Goal: Find specific page/section: Find specific page/section

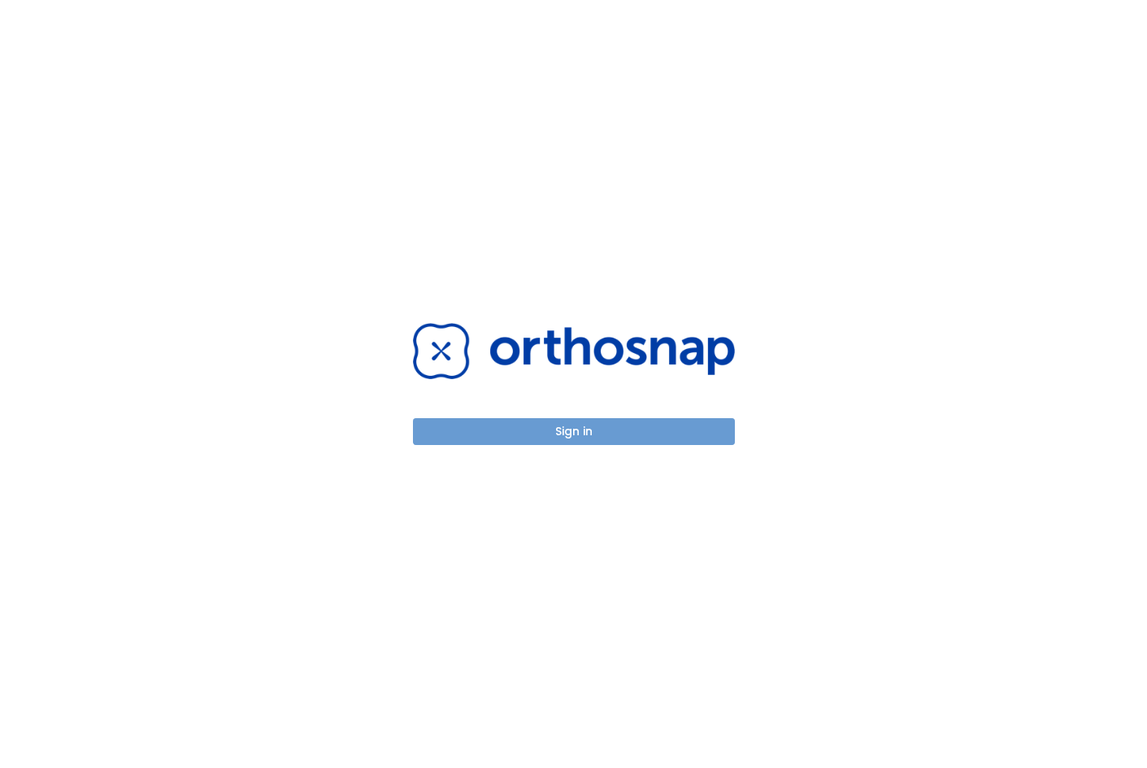
click at [581, 433] on button "Sign in" at bounding box center [574, 431] width 322 height 27
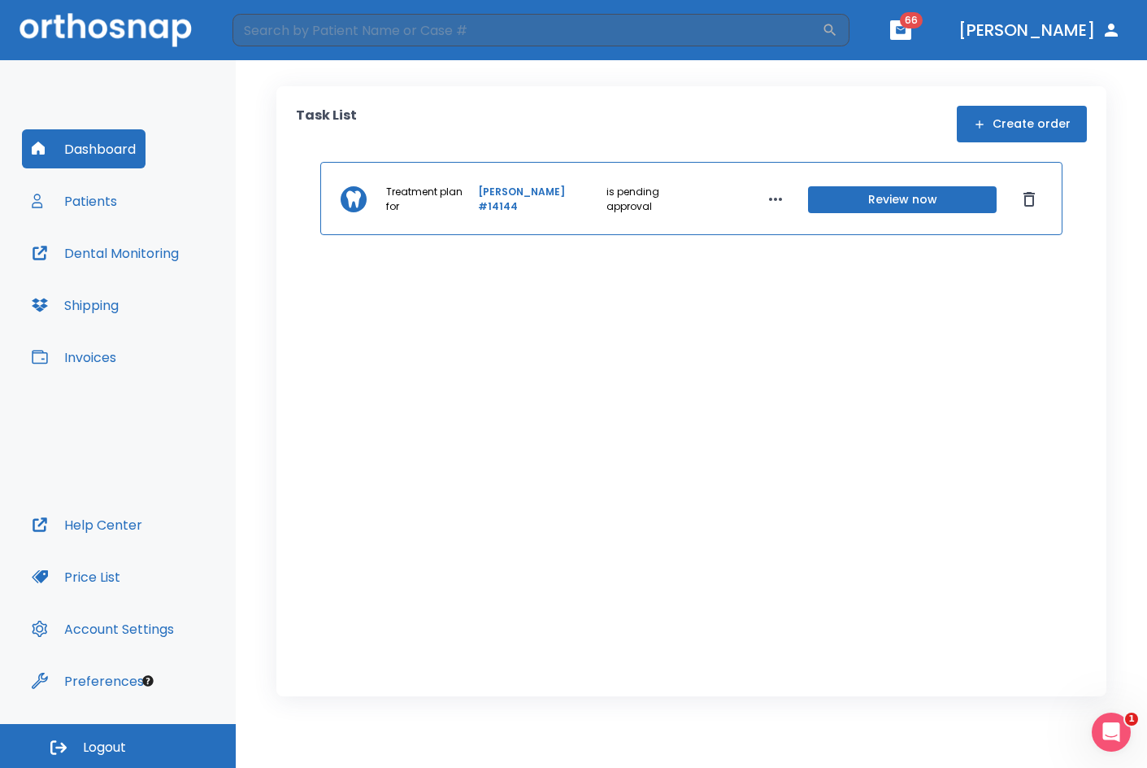
click at [110, 195] on button "Patients" at bounding box center [74, 200] width 105 height 39
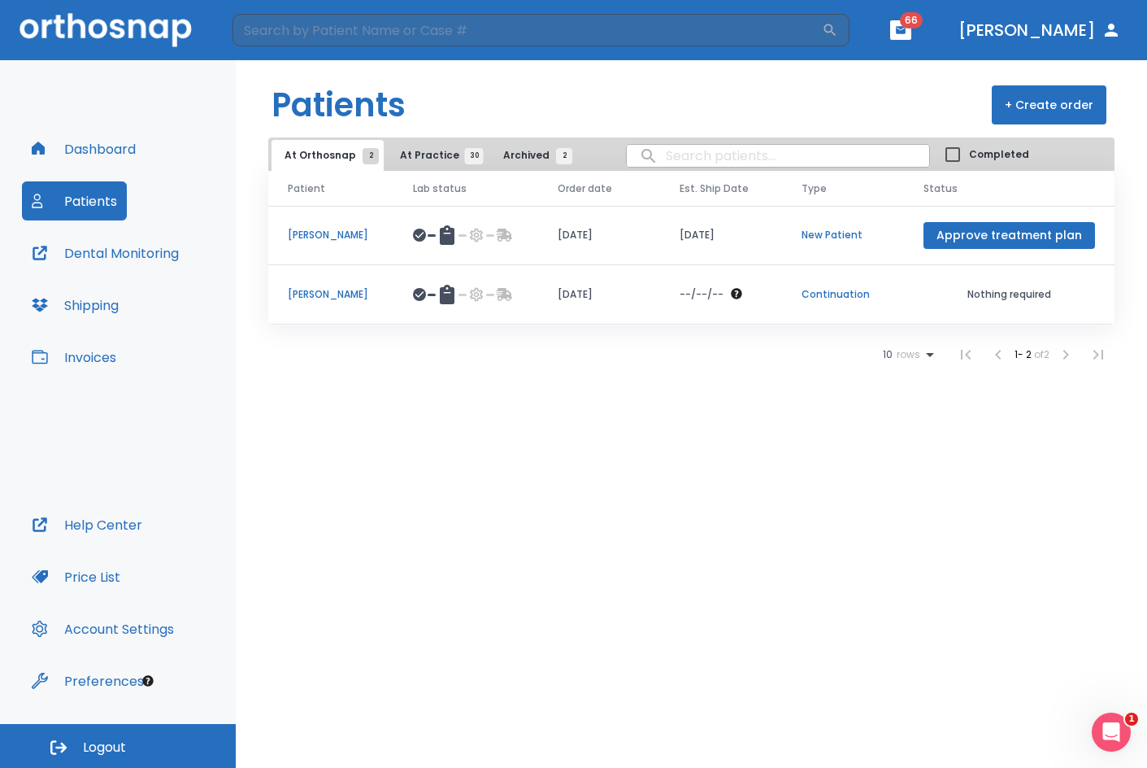
click at [755, 159] on input "search" at bounding box center [778, 156] width 302 height 32
type input "[PERSON_NAME]"
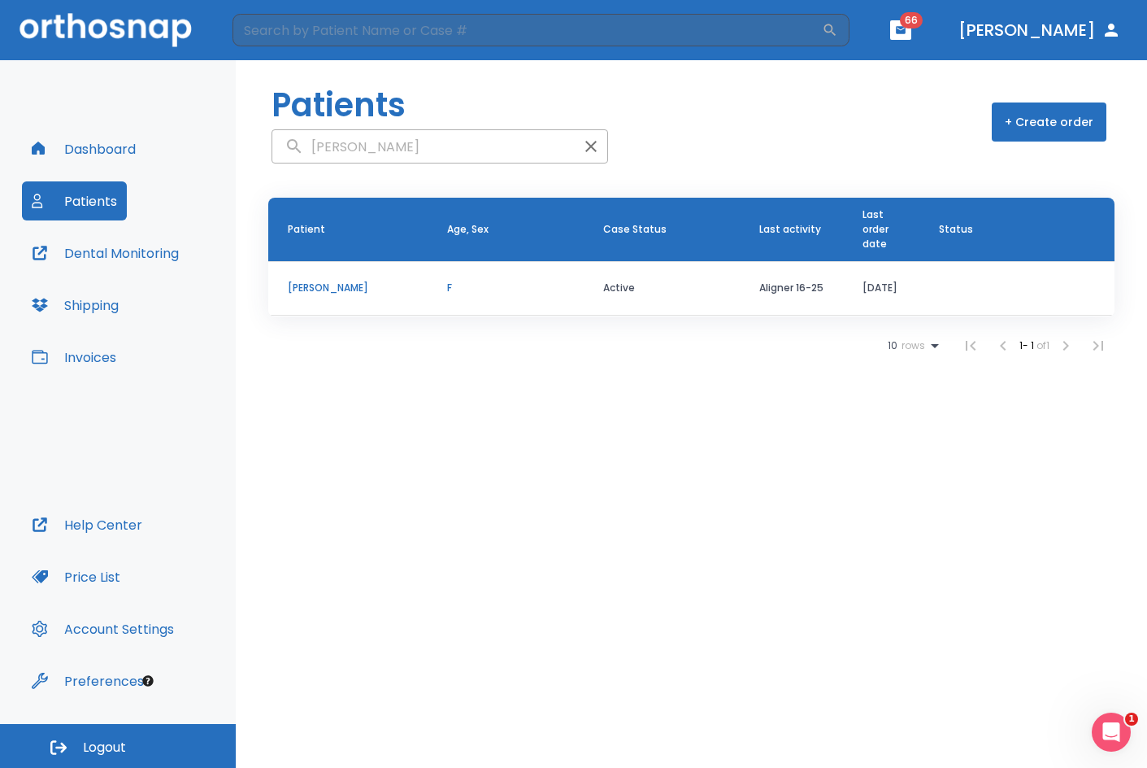
click at [341, 284] on p "[PERSON_NAME]" at bounding box center [348, 288] width 120 height 15
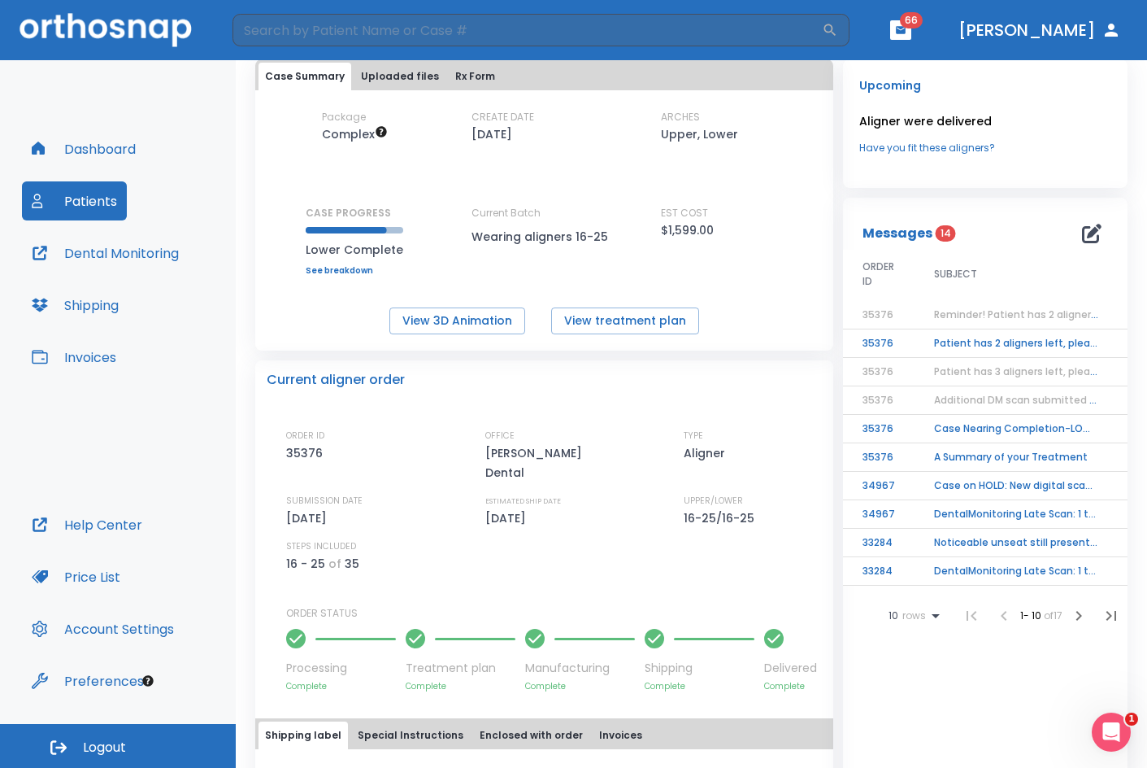
scroll to position [81, 0]
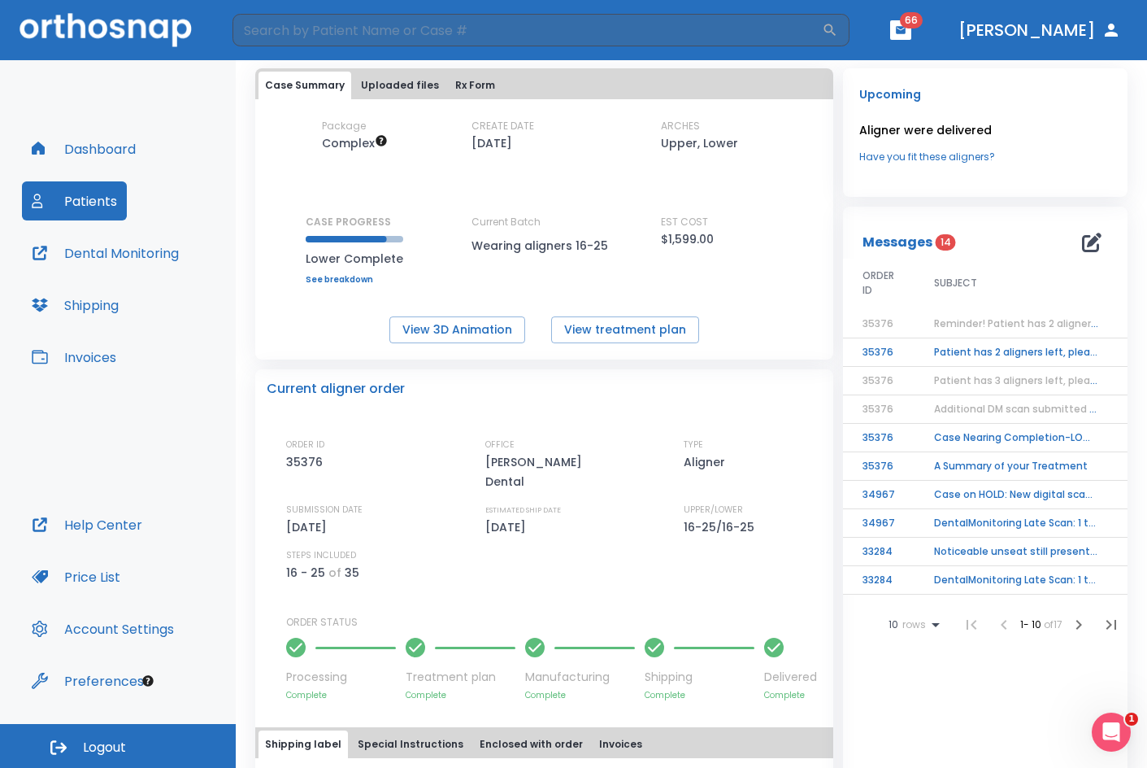
click at [989, 321] on span "Reminder! Patient has 2 aligner left, please order next set!" at bounding box center [1080, 323] width 293 height 14
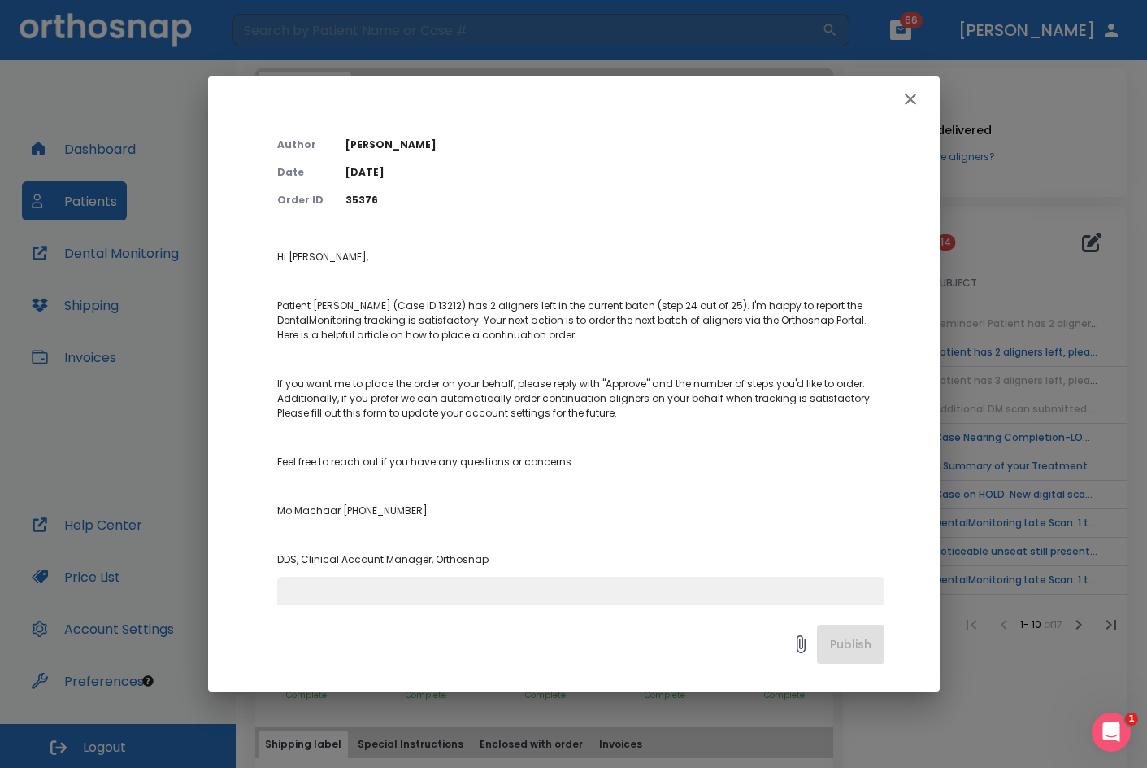
scroll to position [4, 0]
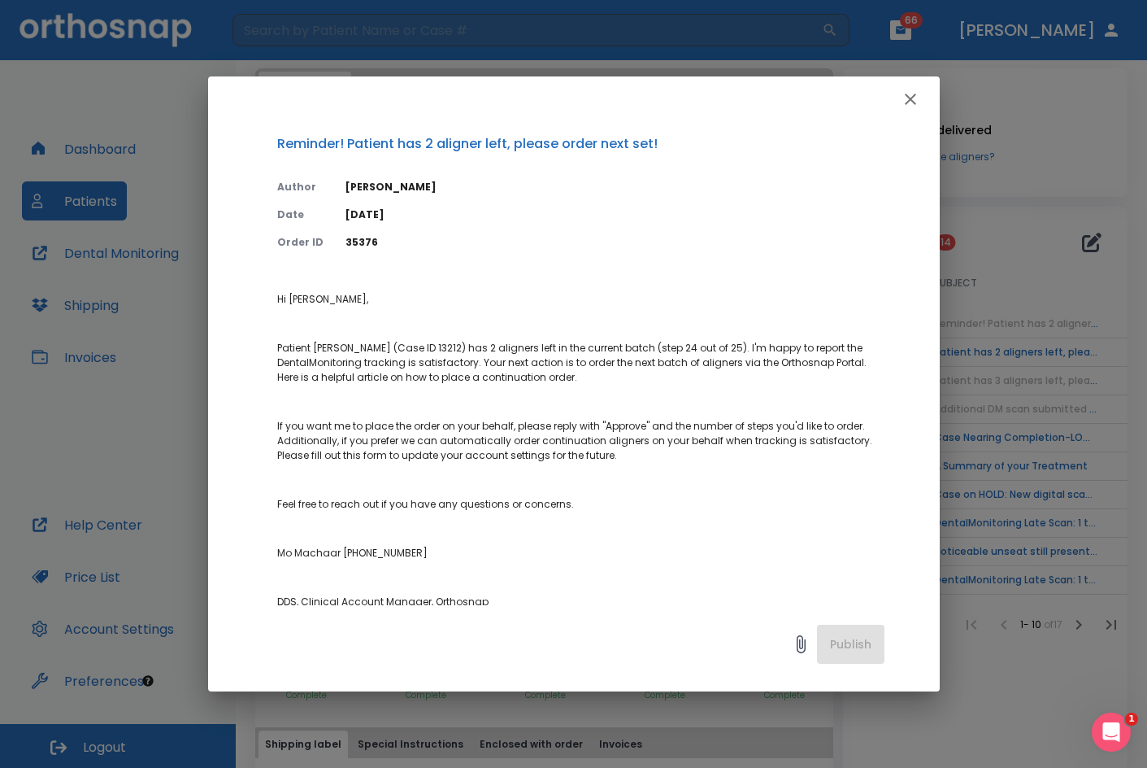
click at [918, 107] on icon "button" at bounding box center [911, 99] width 20 height 20
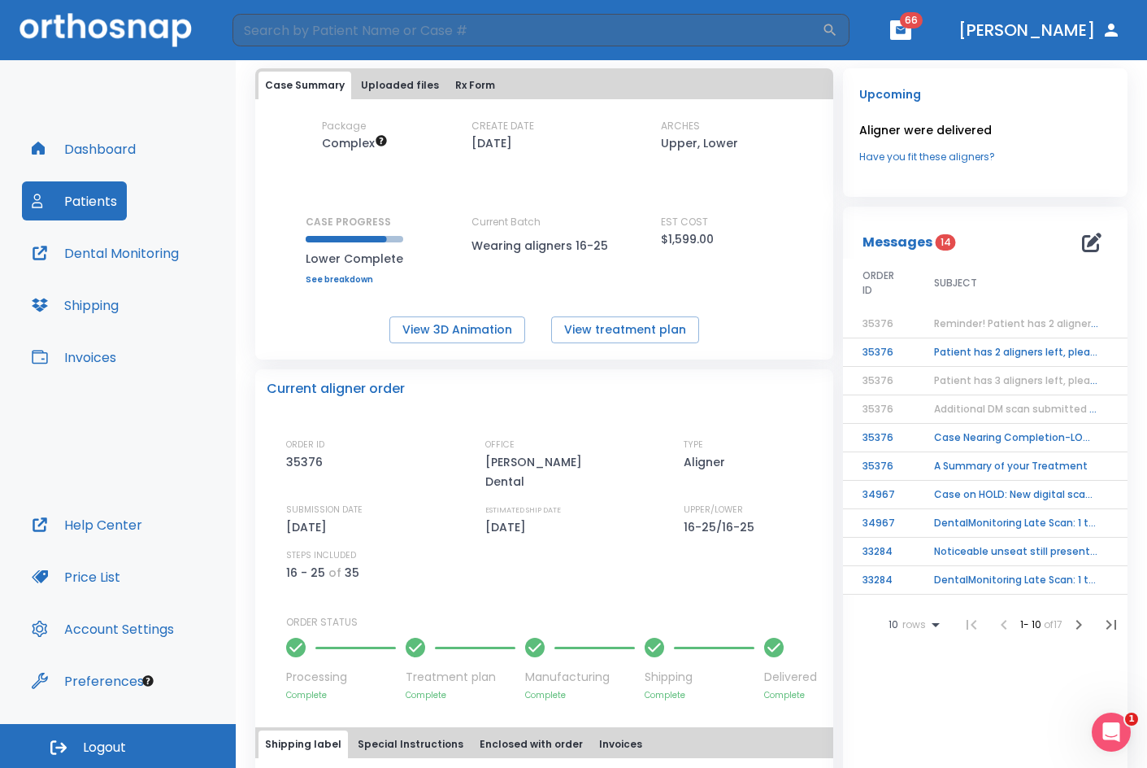
click at [70, 185] on button "Patients" at bounding box center [74, 200] width 105 height 39
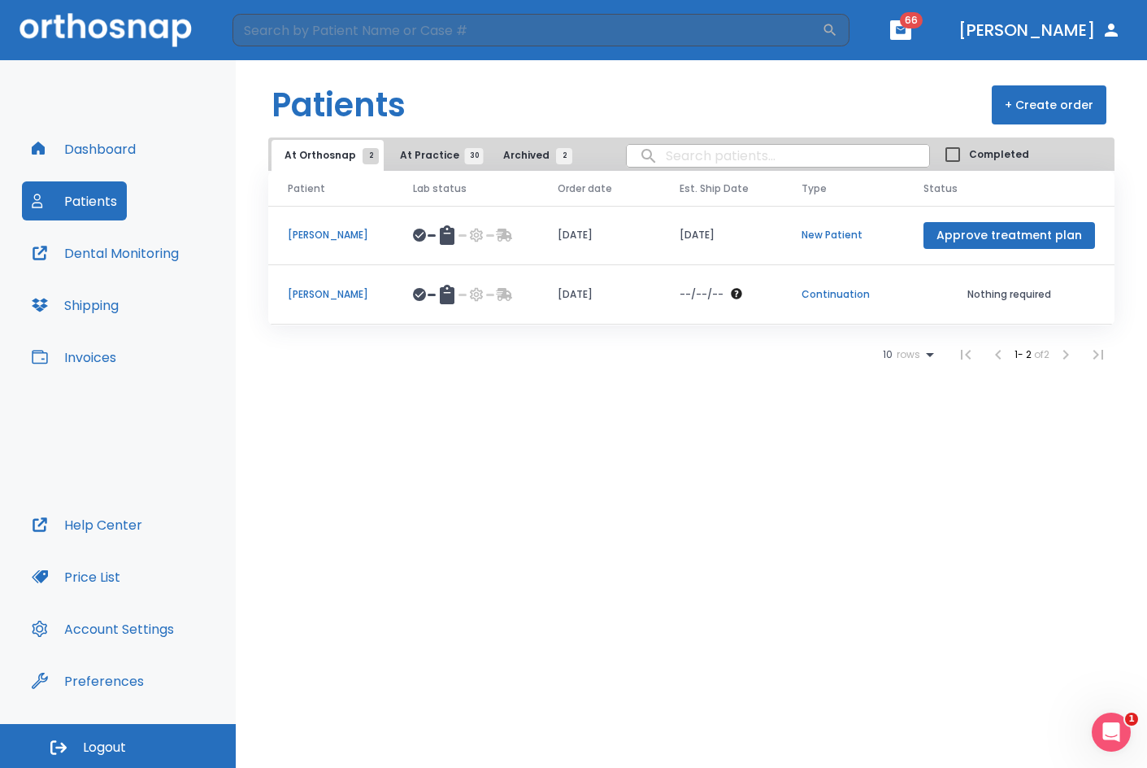
click at [650, 146] on input "search" at bounding box center [778, 156] width 302 height 32
type input "shae"
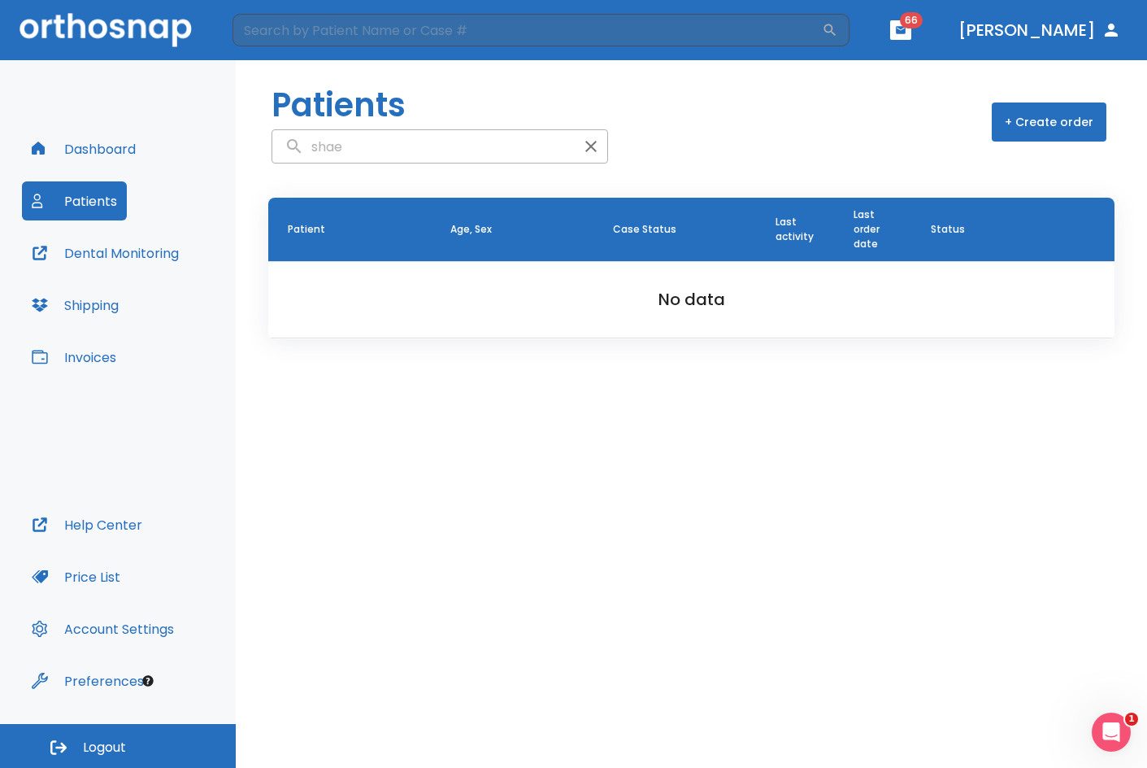
click at [367, 149] on input "shae" at bounding box center [423, 147] width 302 height 32
click at [337, 33] on input "search" at bounding box center [527, 30] width 589 height 33
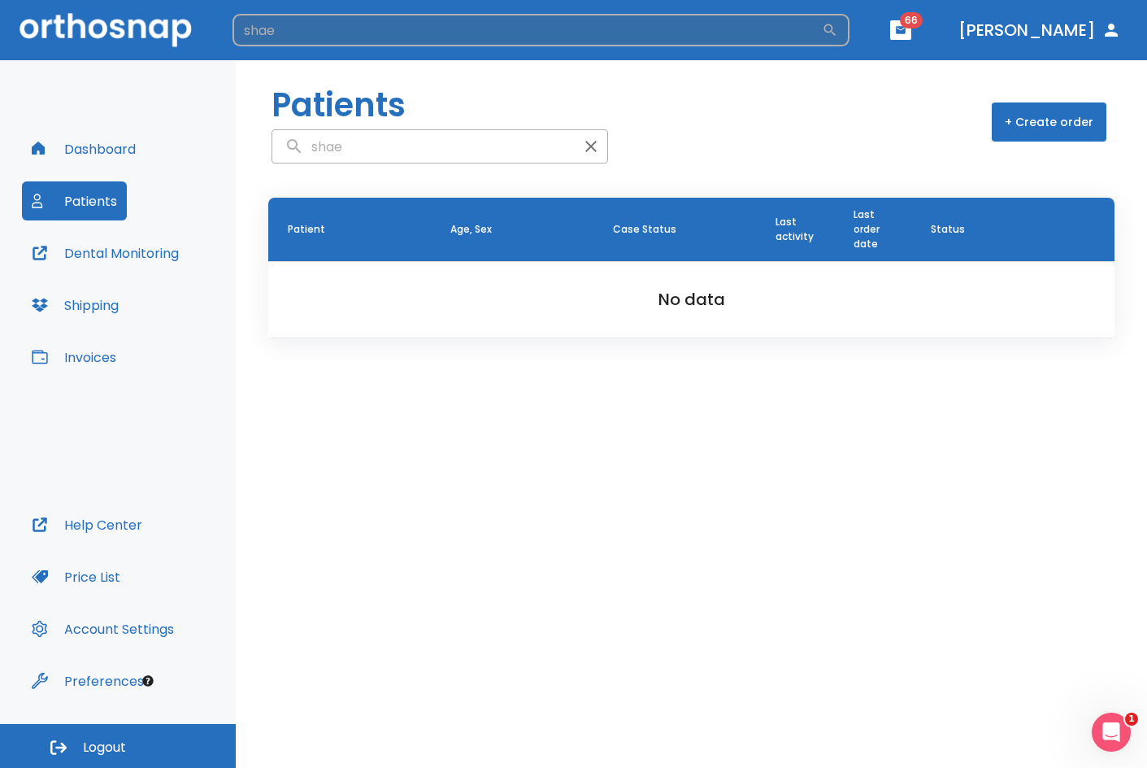
type input "shae"
click at [837, 24] on icon "button" at bounding box center [830, 30] width 12 height 12
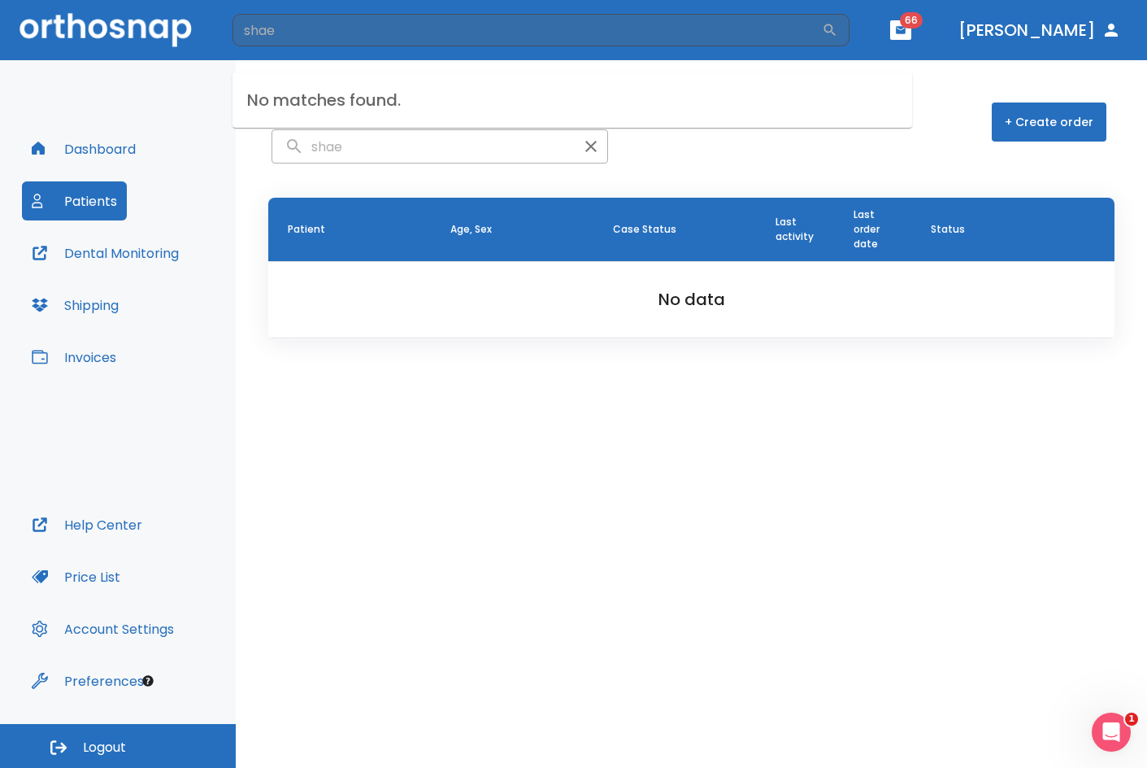
click at [531, 157] on header "Patients shae + Create order" at bounding box center [691, 115] width 911 height 111
click at [564, 23] on input "search" at bounding box center [527, 30] width 589 height 33
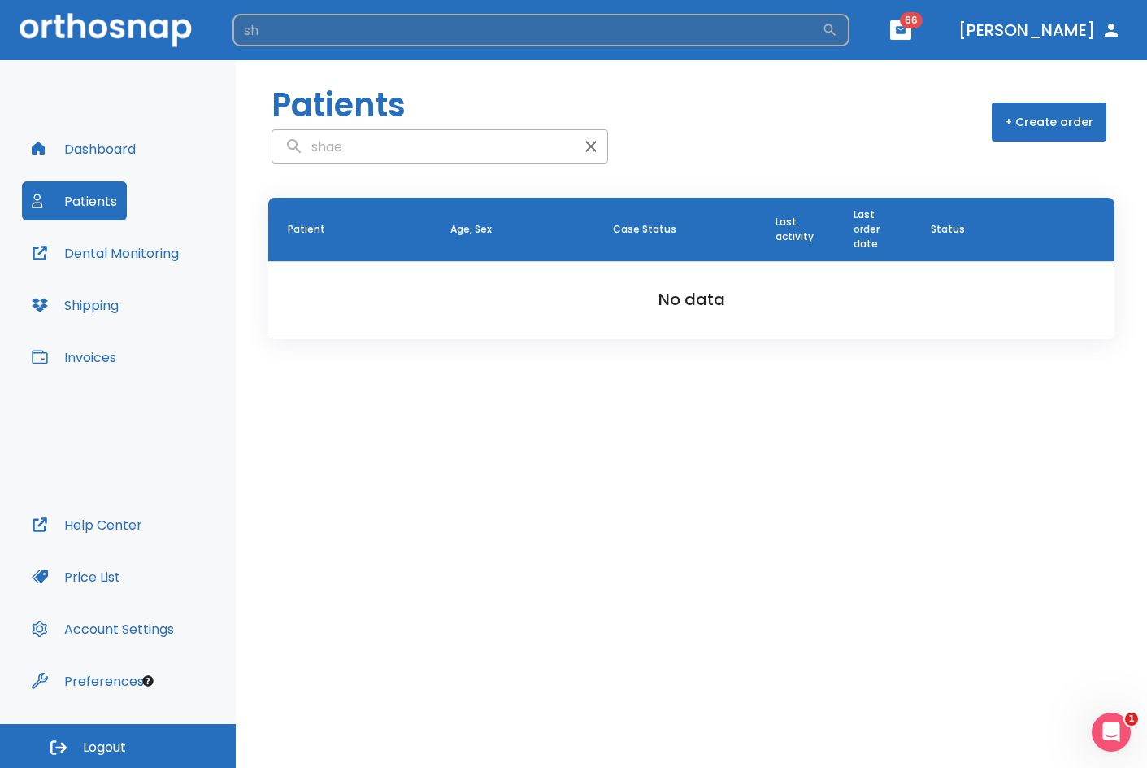
type input "s"
type input "[PERSON_NAME]"
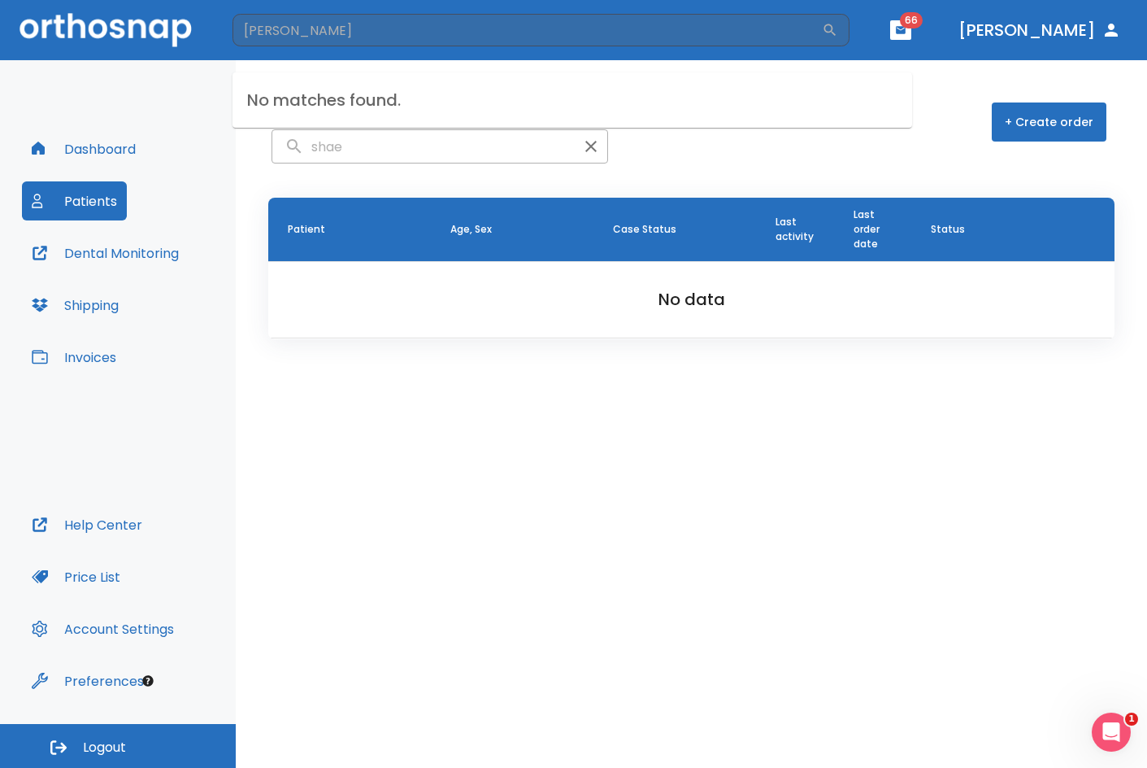
click at [365, 144] on input "shae" at bounding box center [423, 147] width 302 height 32
type input "s"
type input "kayla"
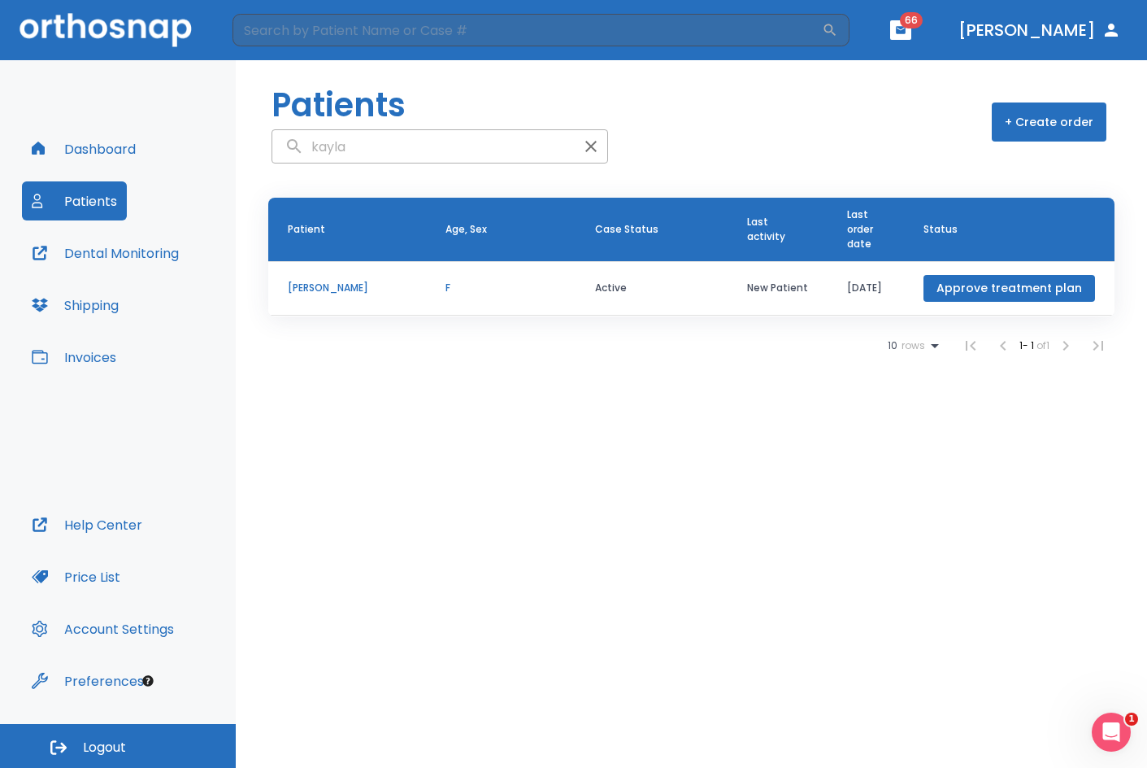
click at [529, 286] on p "F" at bounding box center [501, 288] width 111 height 15
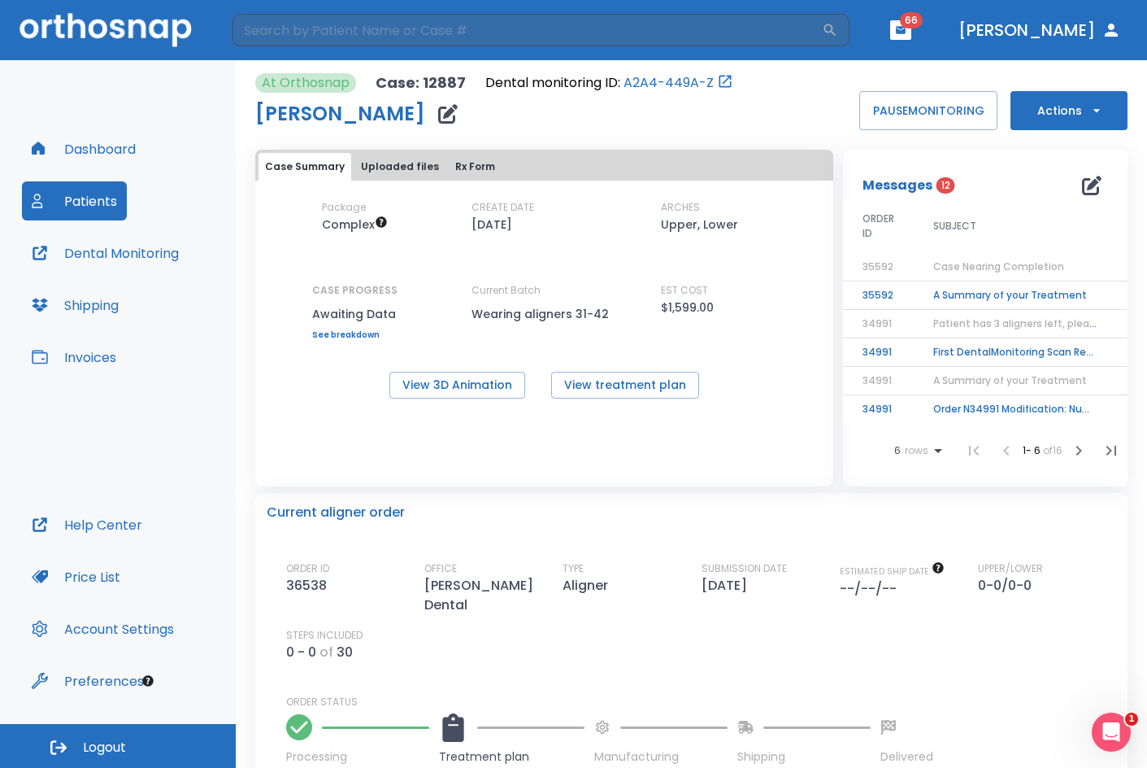
click at [970, 262] on span "Case Nearing Completion" at bounding box center [998, 266] width 131 height 14
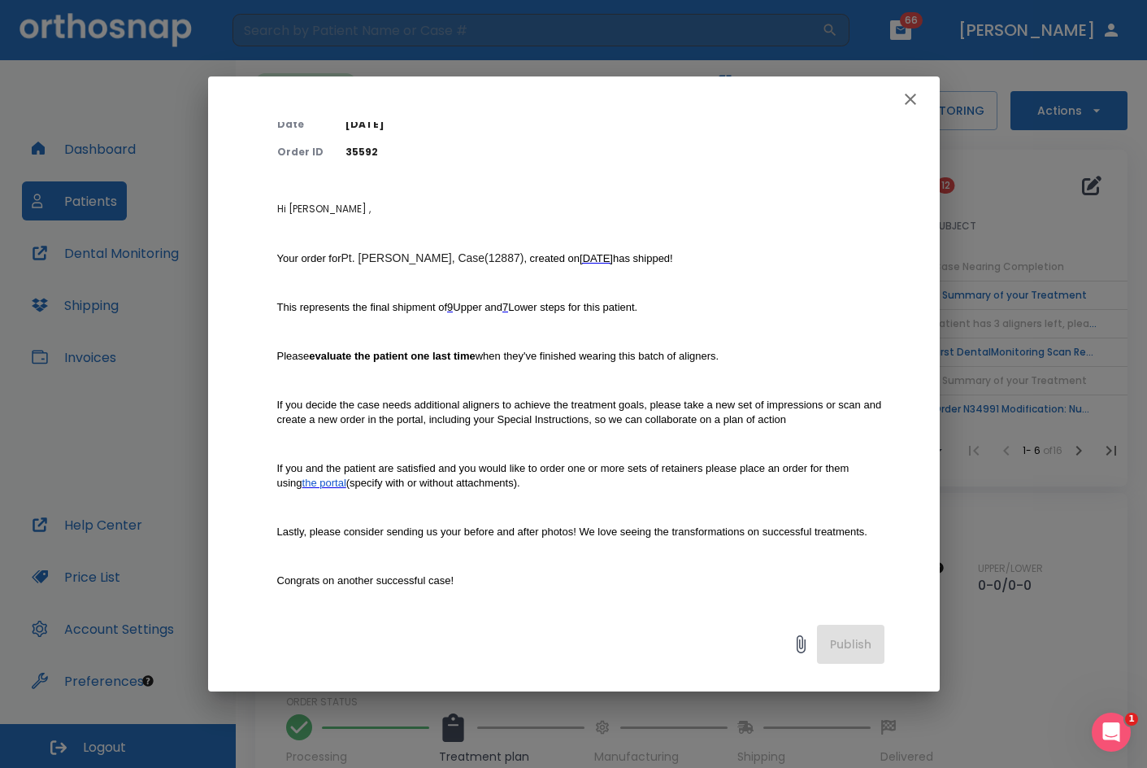
scroll to position [163, 0]
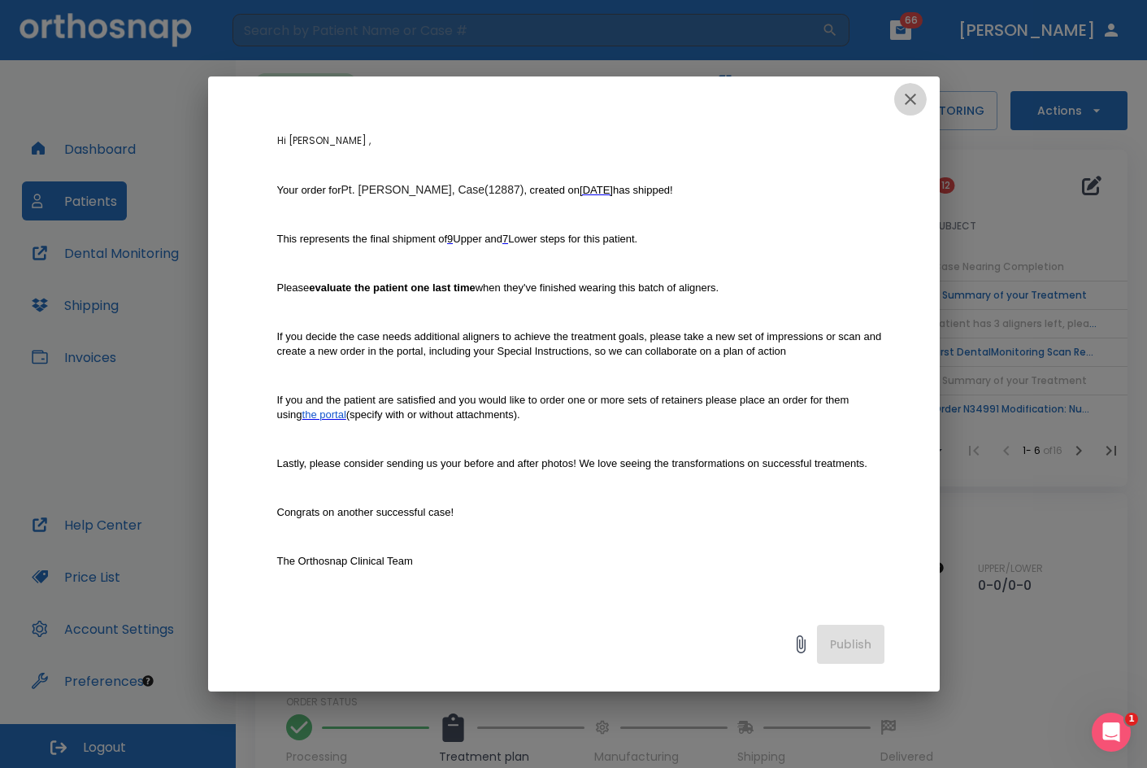
drag, startPoint x: 919, startPoint y: 92, endPoint x: 683, endPoint y: 94, distance: 235.8
click at [916, 92] on icon "button" at bounding box center [911, 99] width 20 height 20
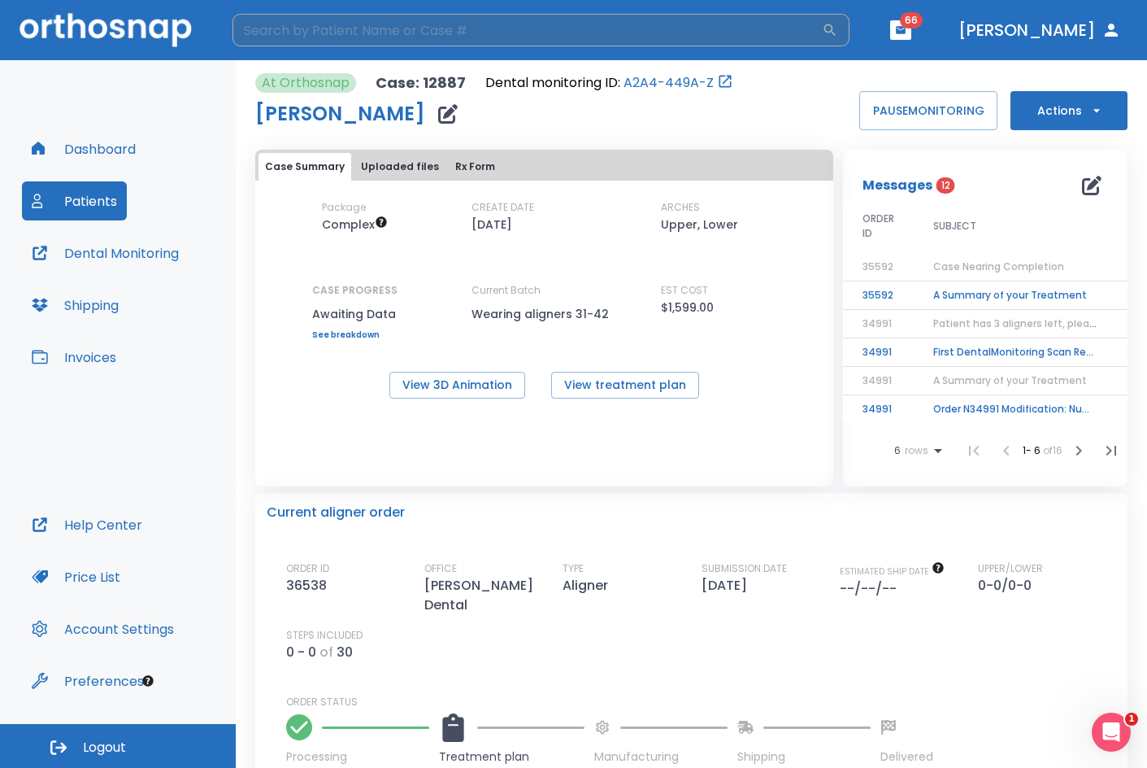
click at [525, 24] on input "search" at bounding box center [527, 30] width 589 height 33
click at [59, 206] on button "Patients" at bounding box center [74, 200] width 105 height 39
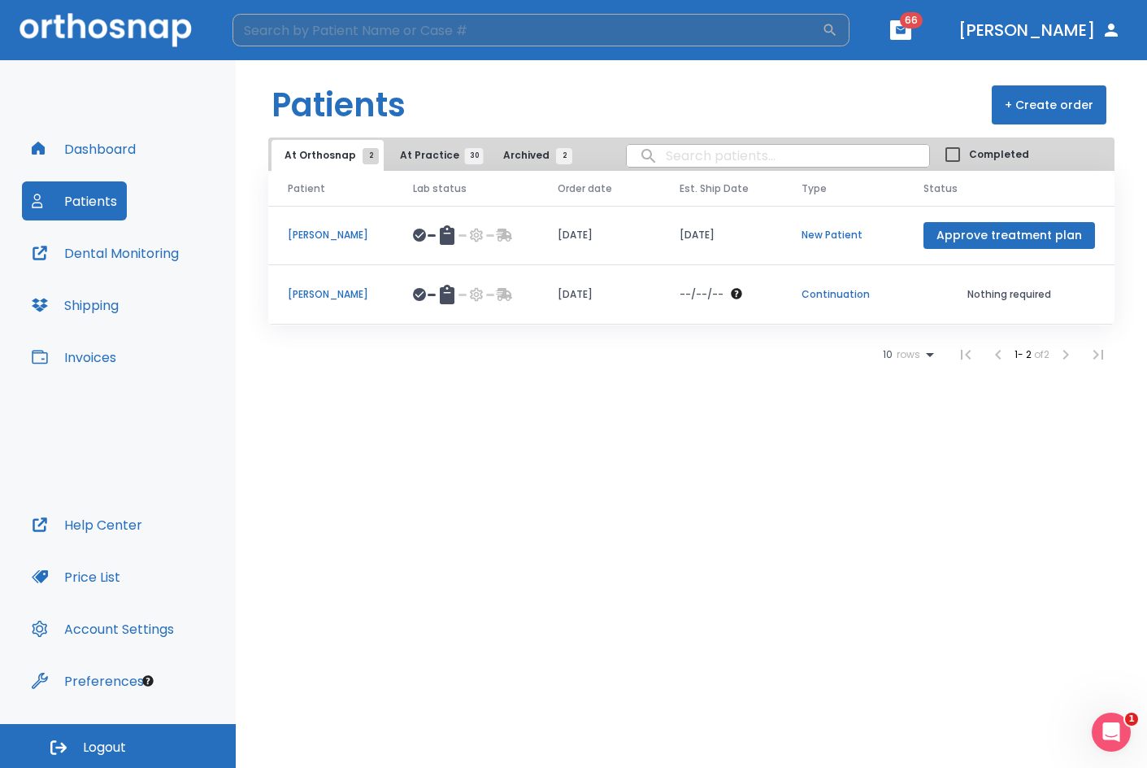
click at [452, 39] on input "search" at bounding box center [527, 30] width 589 height 33
click at [672, 163] on input "search" at bounding box center [778, 156] width 302 height 32
type input "[PERSON_NAME]"
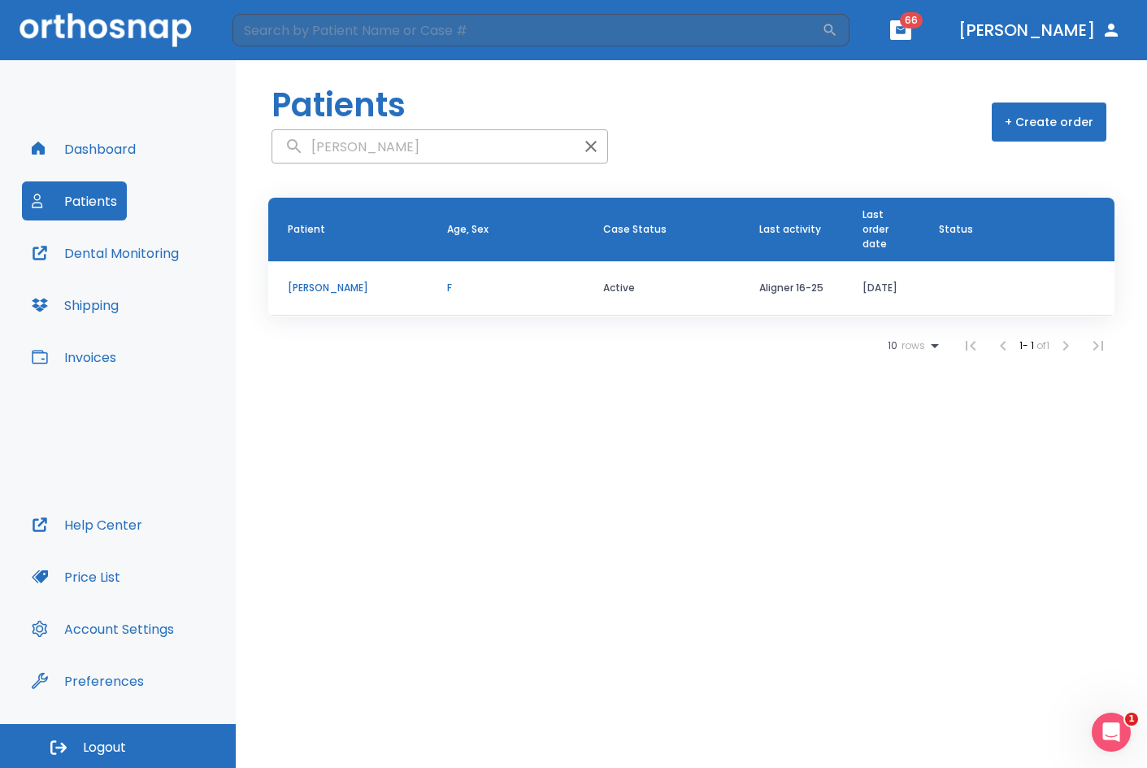
click at [345, 285] on p "[PERSON_NAME]" at bounding box center [348, 288] width 120 height 15
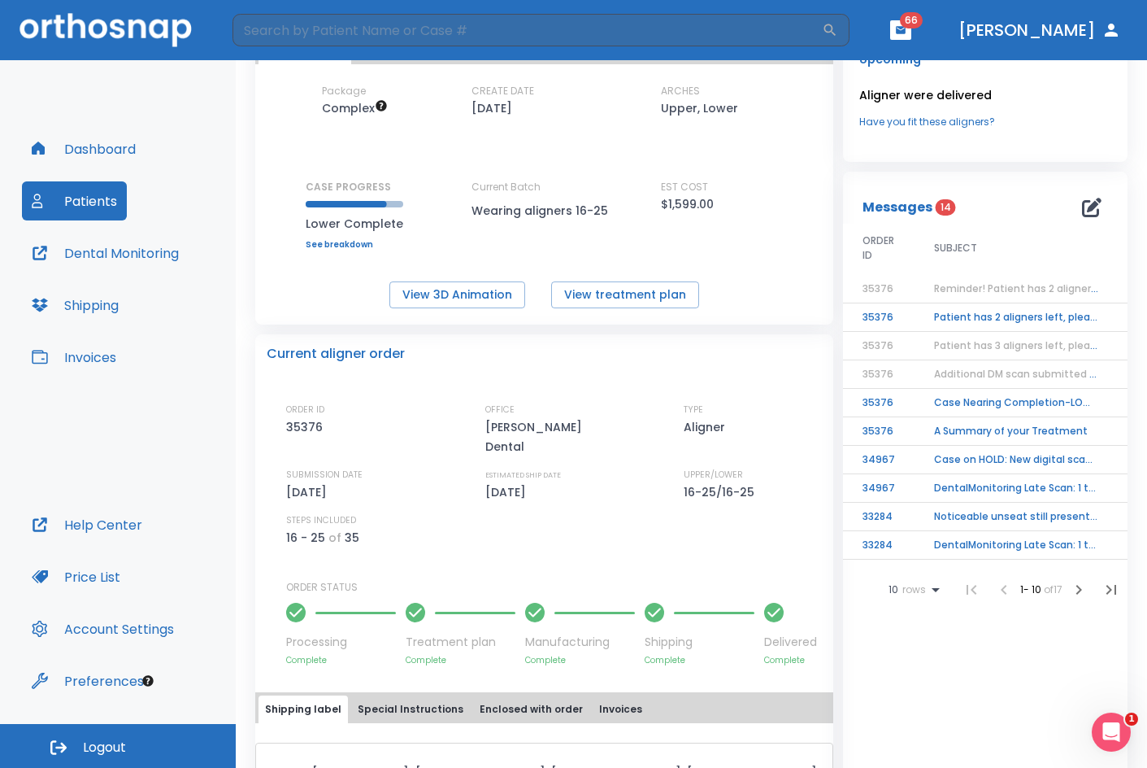
scroll to position [115, 0]
click at [951, 294] on span "Reminder! Patient has 2 aligner left, please order next set!" at bounding box center [1080, 289] width 293 height 14
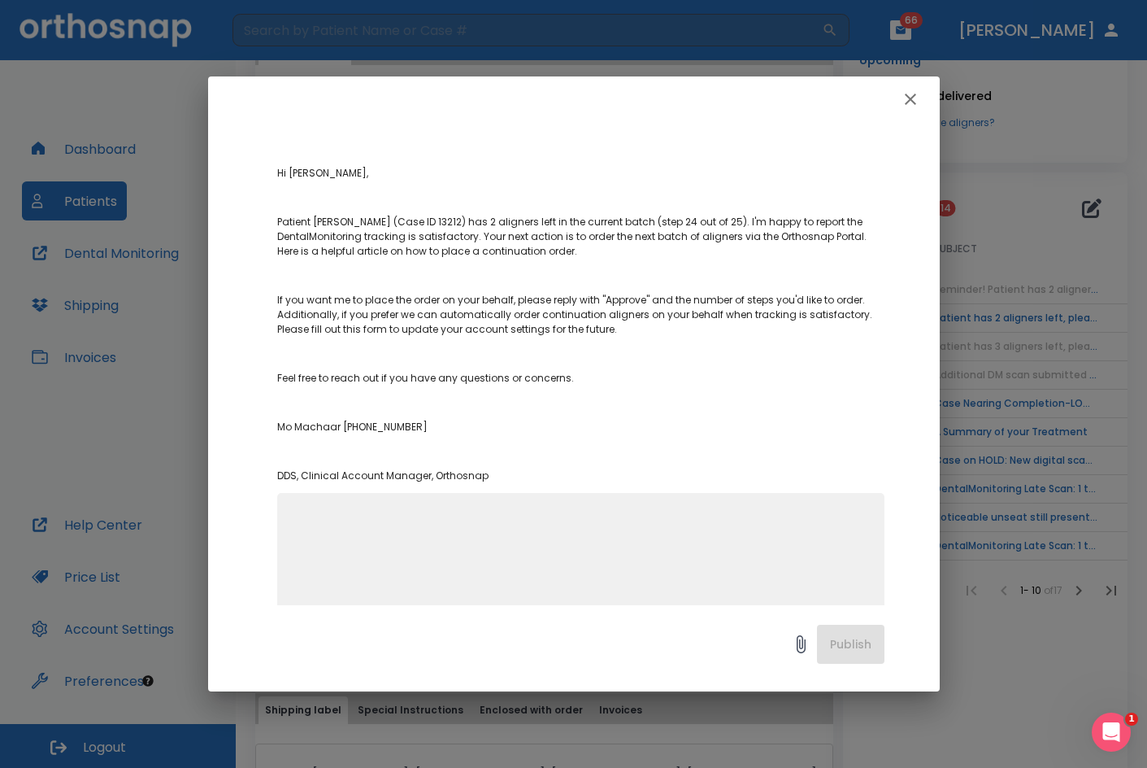
scroll to position [167, 0]
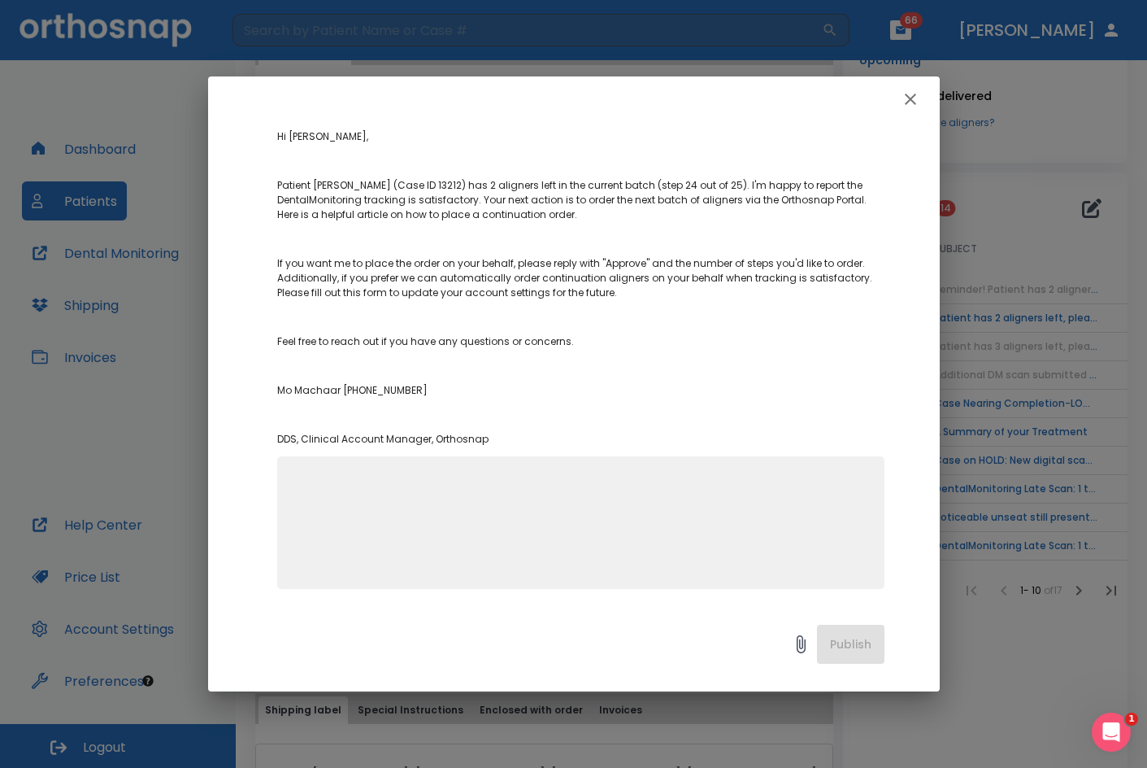
drag, startPoint x: 918, startPoint y: 94, endPoint x: 904, endPoint y: 96, distance: 14.0
click at [917, 94] on icon "button" at bounding box center [911, 99] width 20 height 20
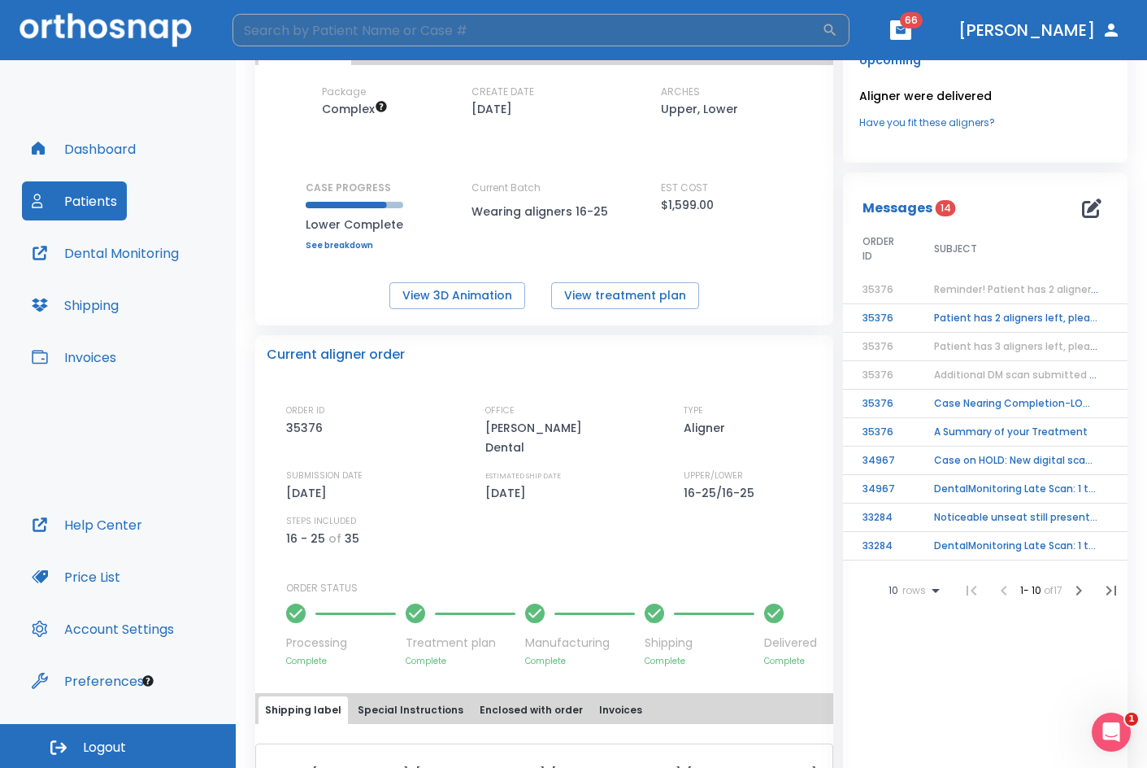
click at [483, 31] on input "search" at bounding box center [527, 30] width 589 height 33
type input "[PERSON_NAME]"
click at [376, 165] on div "Package Complex CREATE DATE [DATE] ARCHES Upper, Lower CASE PROGRESS Lower Comp…" at bounding box center [544, 167] width 578 height 165
click at [108, 202] on button "Patients" at bounding box center [74, 200] width 105 height 39
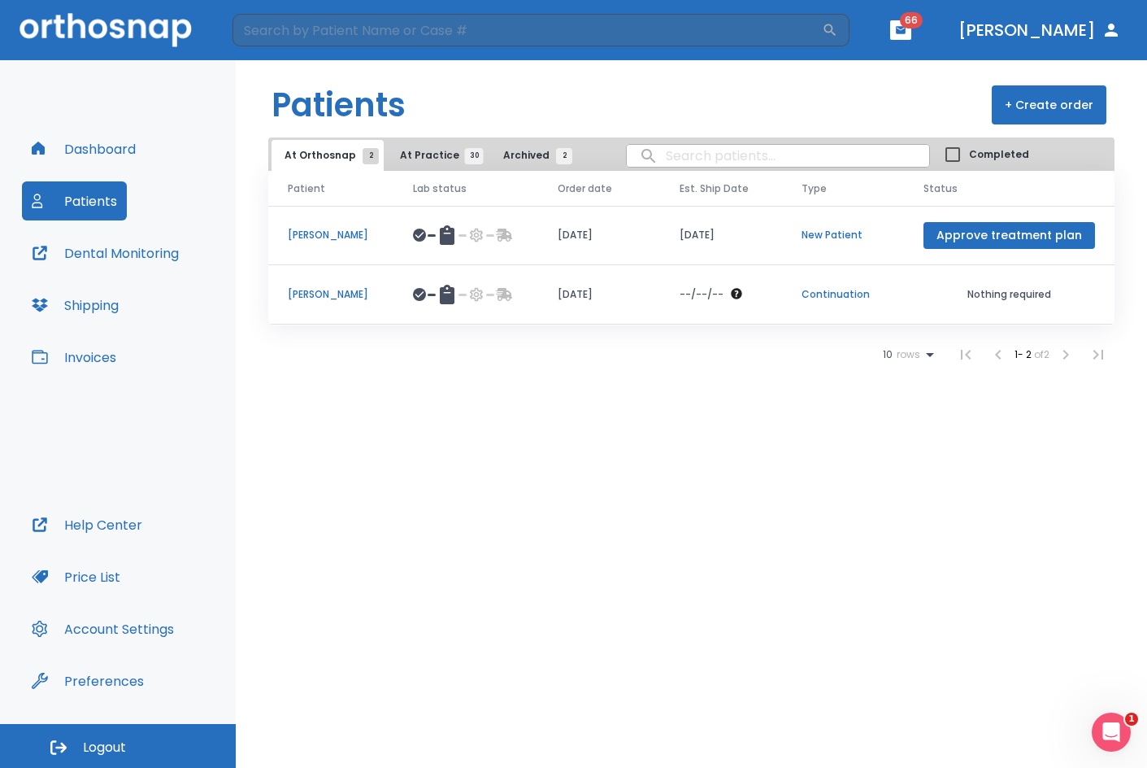
click at [694, 160] on input "search" at bounding box center [778, 156] width 302 height 32
type input "[PERSON_NAME]"
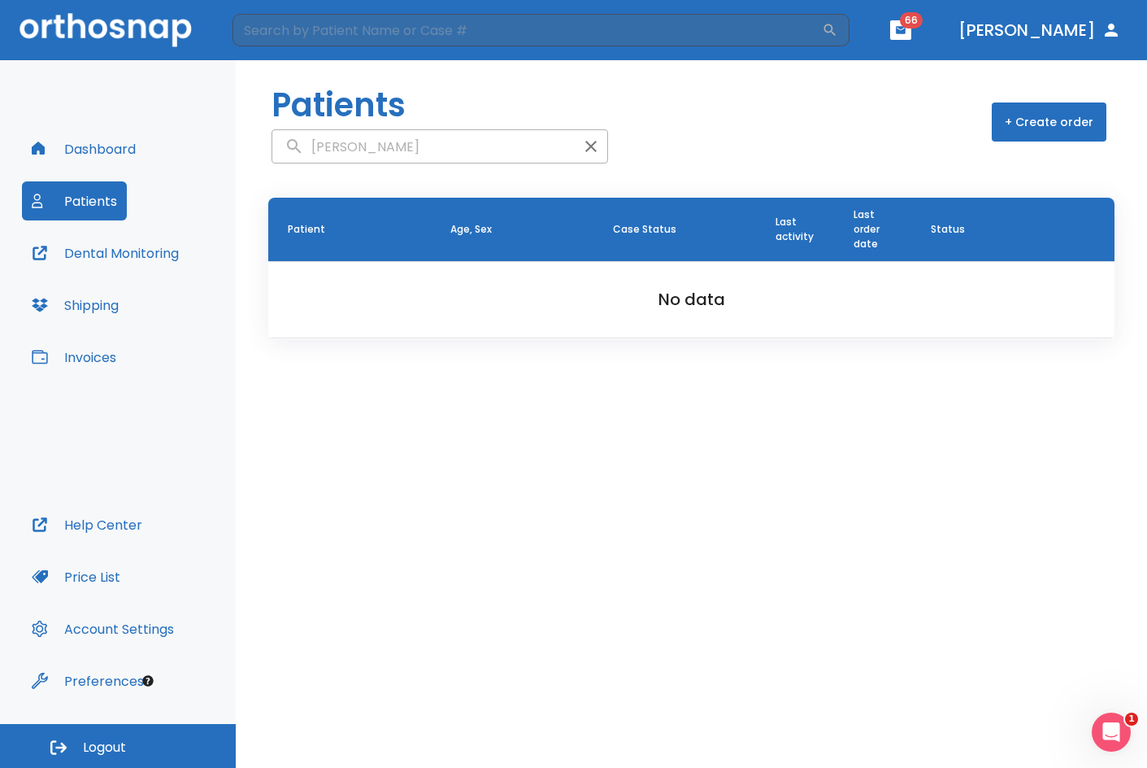
click at [448, 158] on input "[PERSON_NAME]" at bounding box center [423, 147] width 302 height 32
type input "h"
type input "[PERSON_NAME]"
drag, startPoint x: 438, startPoint y: 154, endPoint x: 271, endPoint y: 141, distance: 168.1
click at [302, 152] on input "[PERSON_NAME]" at bounding box center [423, 147] width 302 height 32
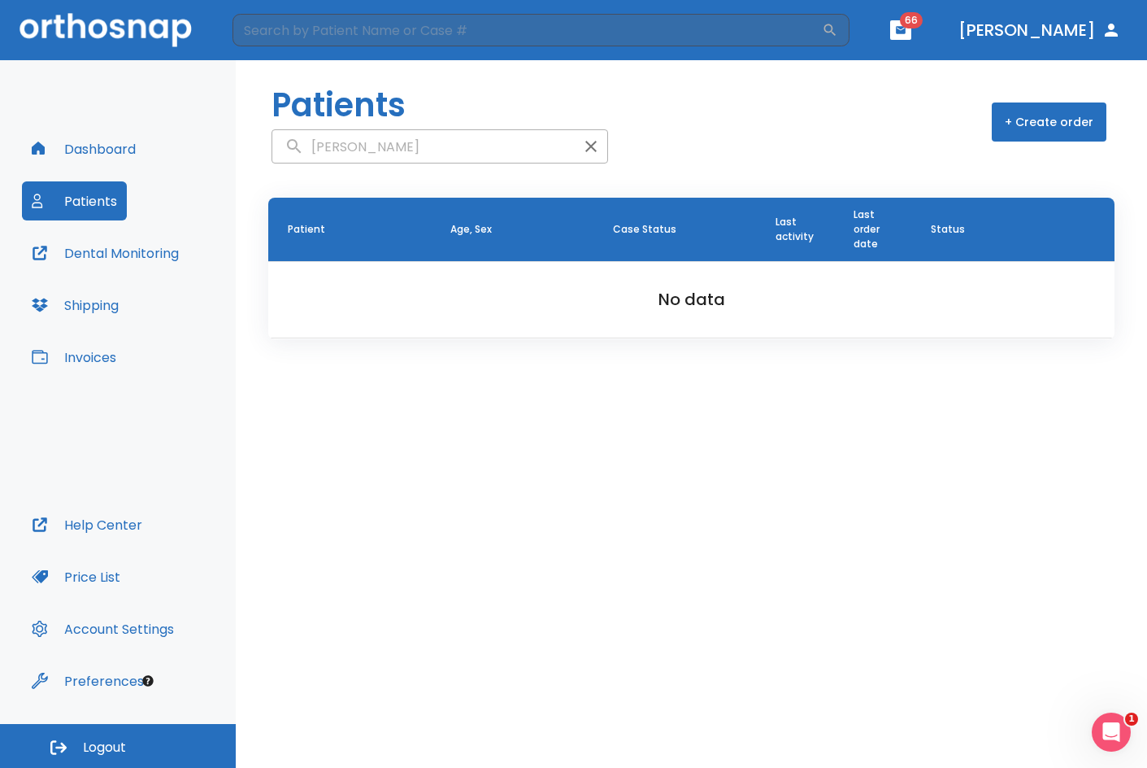
type input "[PERSON_NAME]"
drag, startPoint x: 420, startPoint y: 56, endPoint x: 420, endPoint y: 41, distance: 14.6
click at [420, 55] on header "​ 66 [PERSON_NAME]" at bounding box center [573, 30] width 1147 height 60
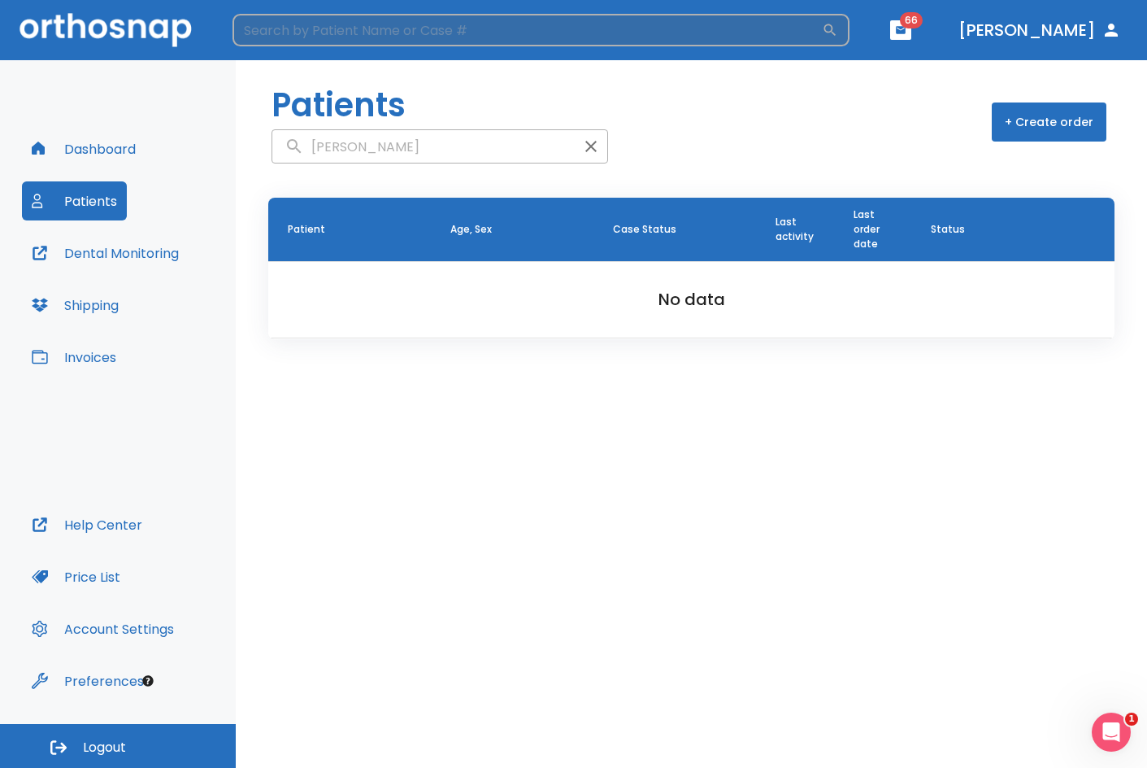
click at [420, 41] on input "search" at bounding box center [527, 30] width 589 height 33
type input "[PERSON_NAME]"
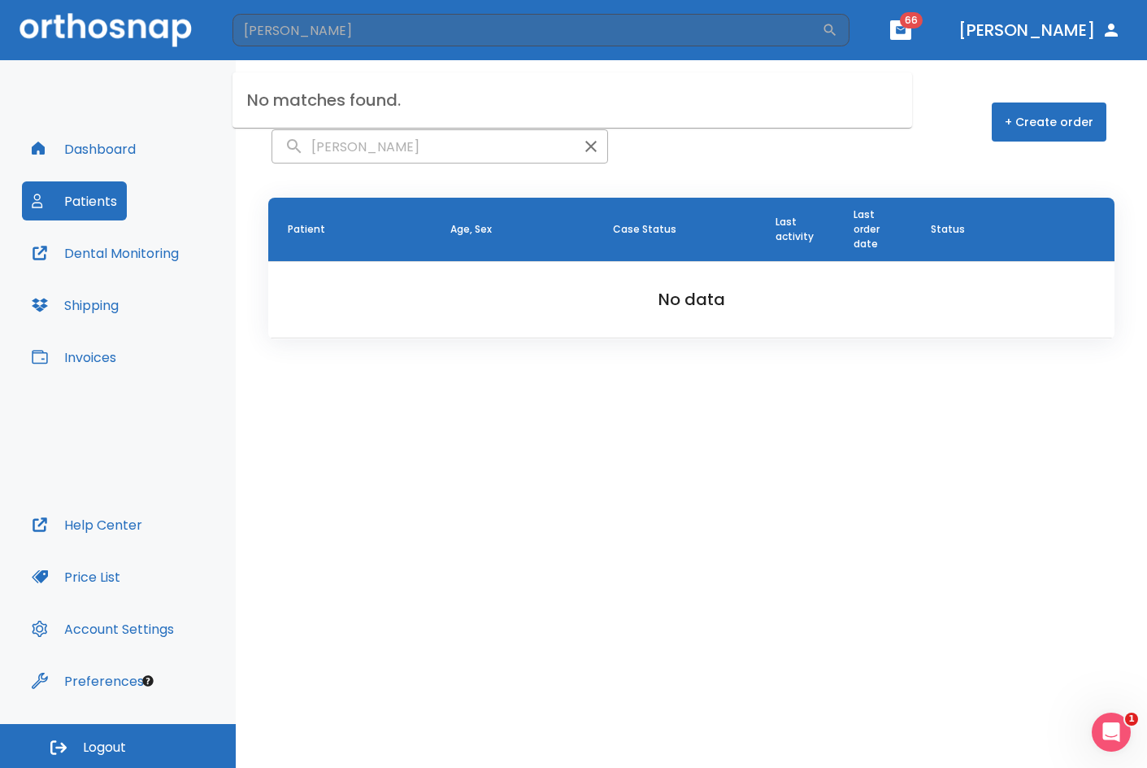
click at [400, 152] on input "[PERSON_NAME]" at bounding box center [423, 147] width 302 height 32
click at [384, 48] on header "​ 66 Dr. Flores" at bounding box center [573, 30] width 1147 height 60
drag, startPoint x: 384, startPoint y: 36, endPoint x: 510, endPoint y: 59, distance: 128.2
click at [384, 36] on input "search" at bounding box center [527, 30] width 589 height 33
type input "jennifer"
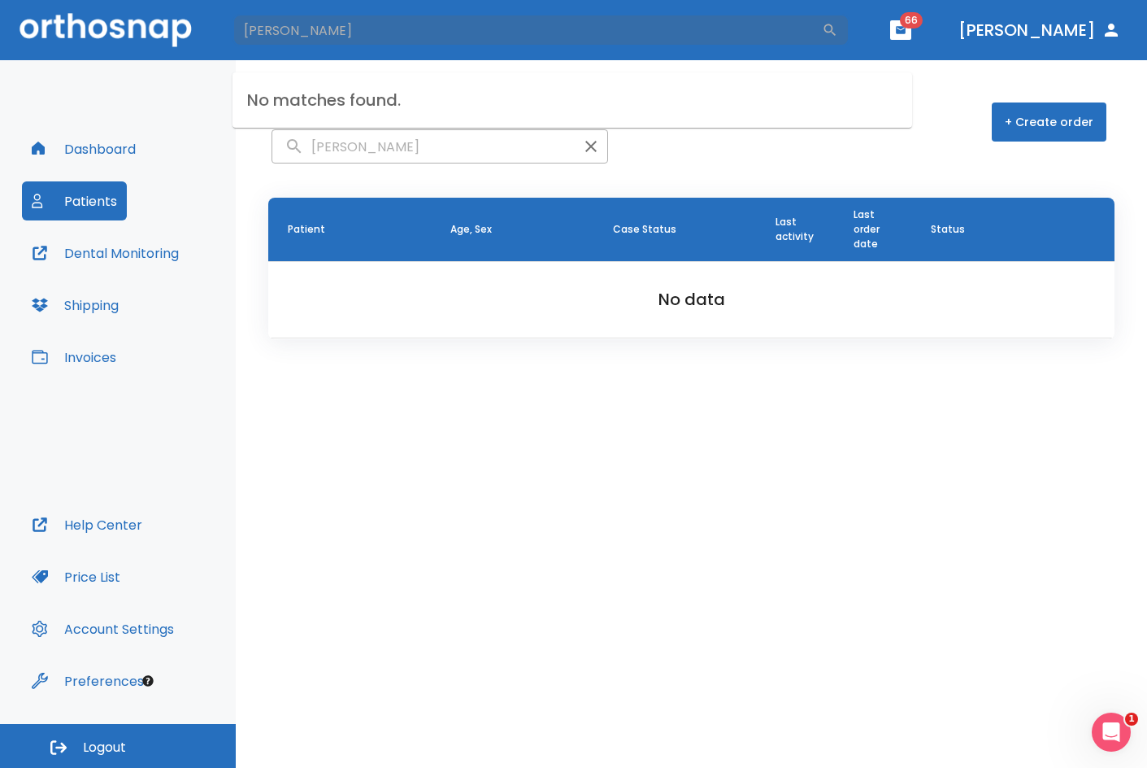
click at [392, 141] on input "holman" at bounding box center [423, 147] width 302 height 32
click at [581, 142] on icon "button" at bounding box center [591, 147] width 20 height 20
